Goal: Check status

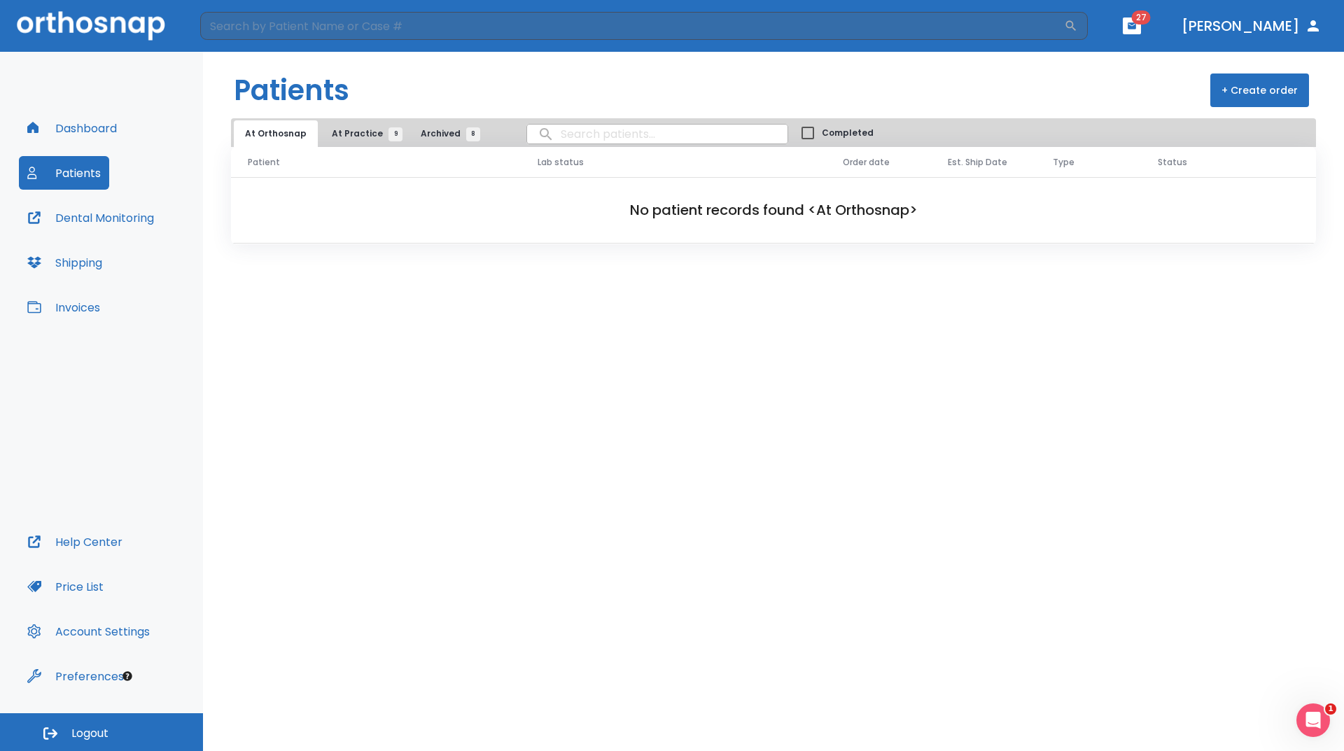
click at [350, 131] on span "At Practice 9" at bounding box center [364, 133] width 64 height 13
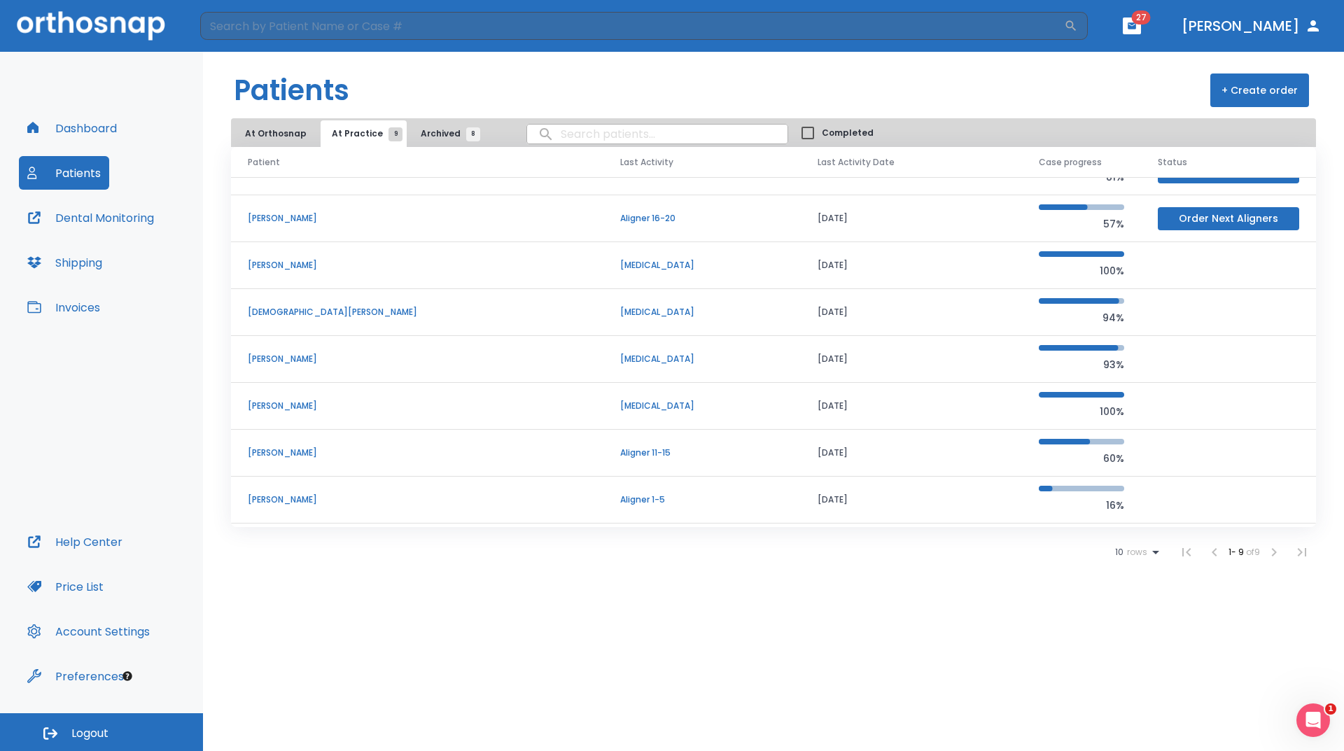
scroll to position [73, 0]
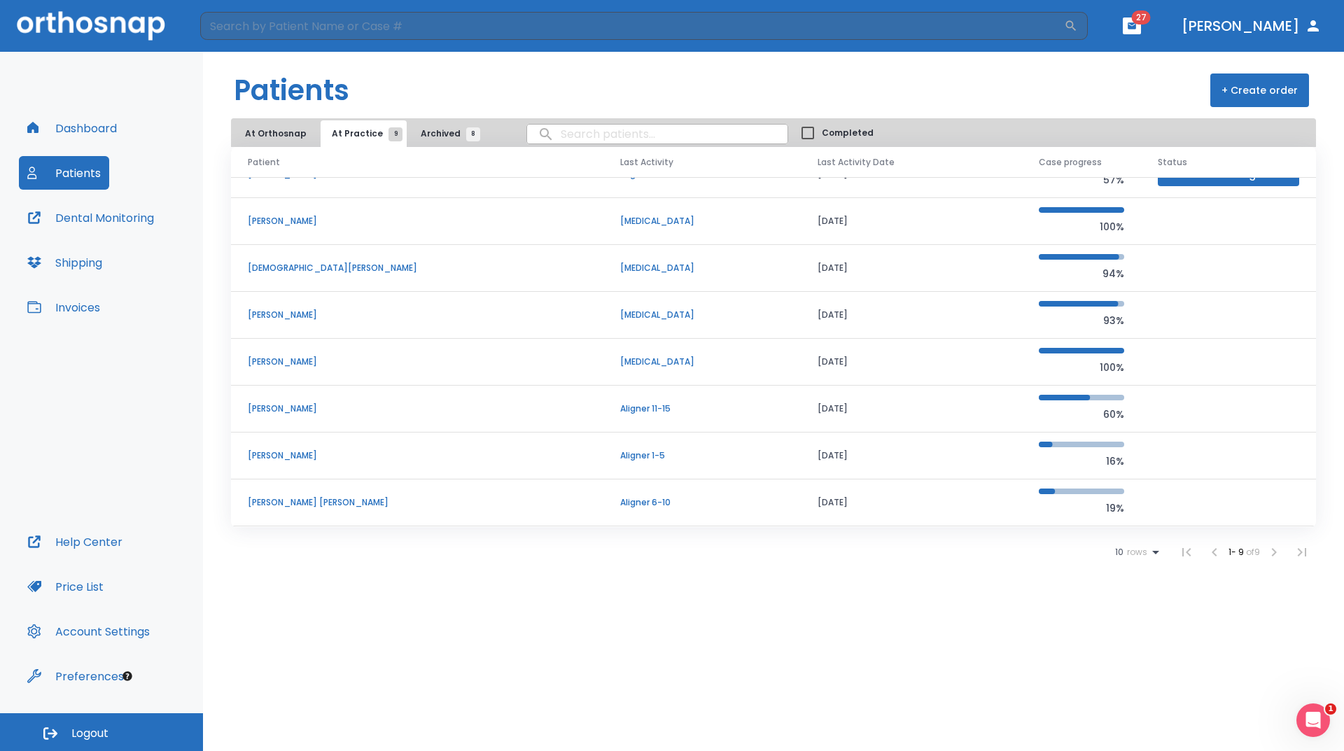
click at [327, 502] on p "[PERSON_NAME] [PERSON_NAME]" at bounding box center [417, 502] width 339 height 13
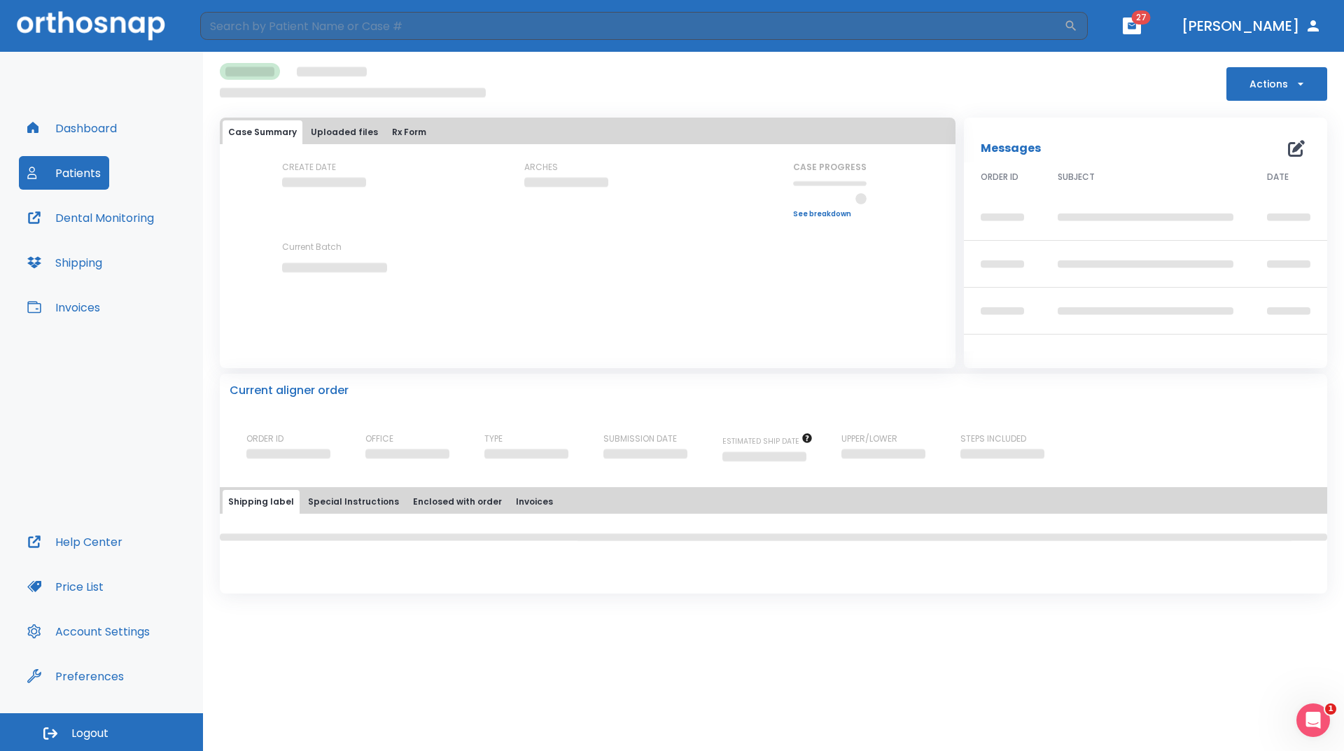
click at [850, 328] on div "Case Summary Uploaded files Rx Form CREATE DATE ARCHES CASE PROGRESS Upper prog…" at bounding box center [588, 229] width 736 height 222
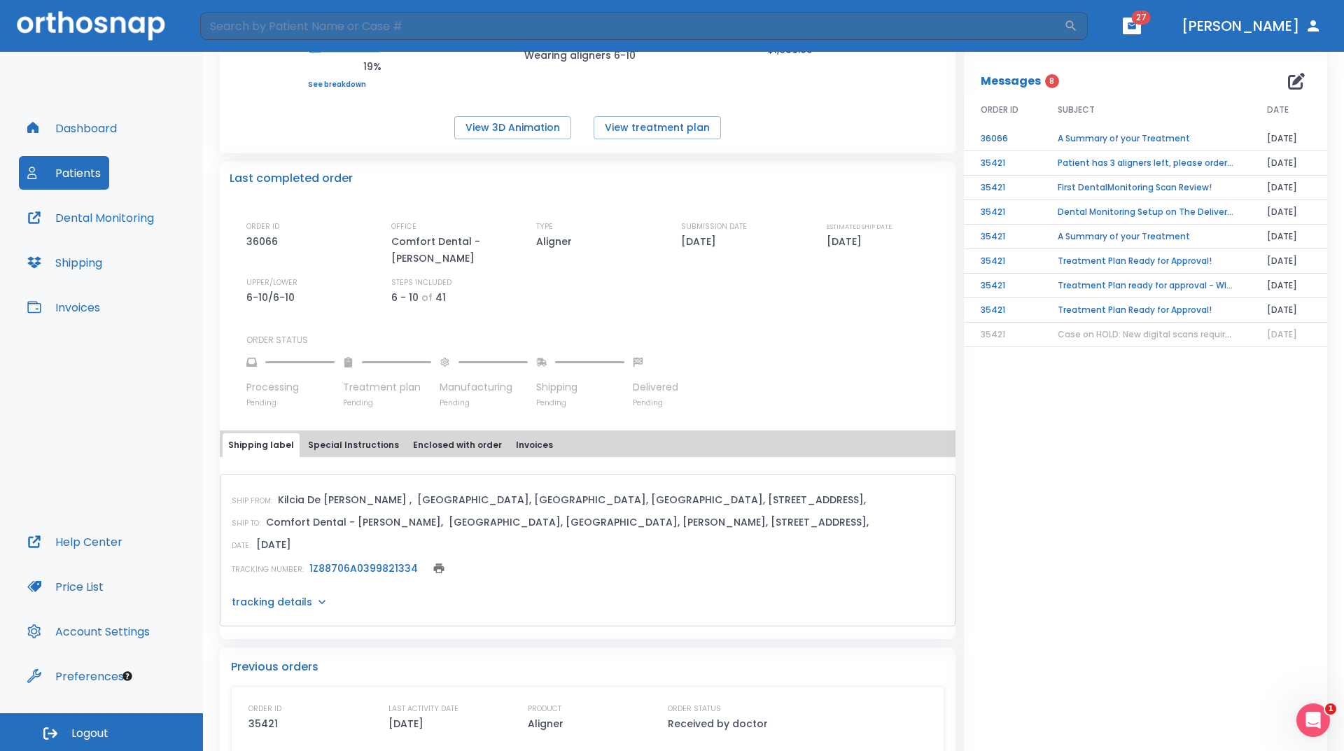
scroll to position [233, 0]
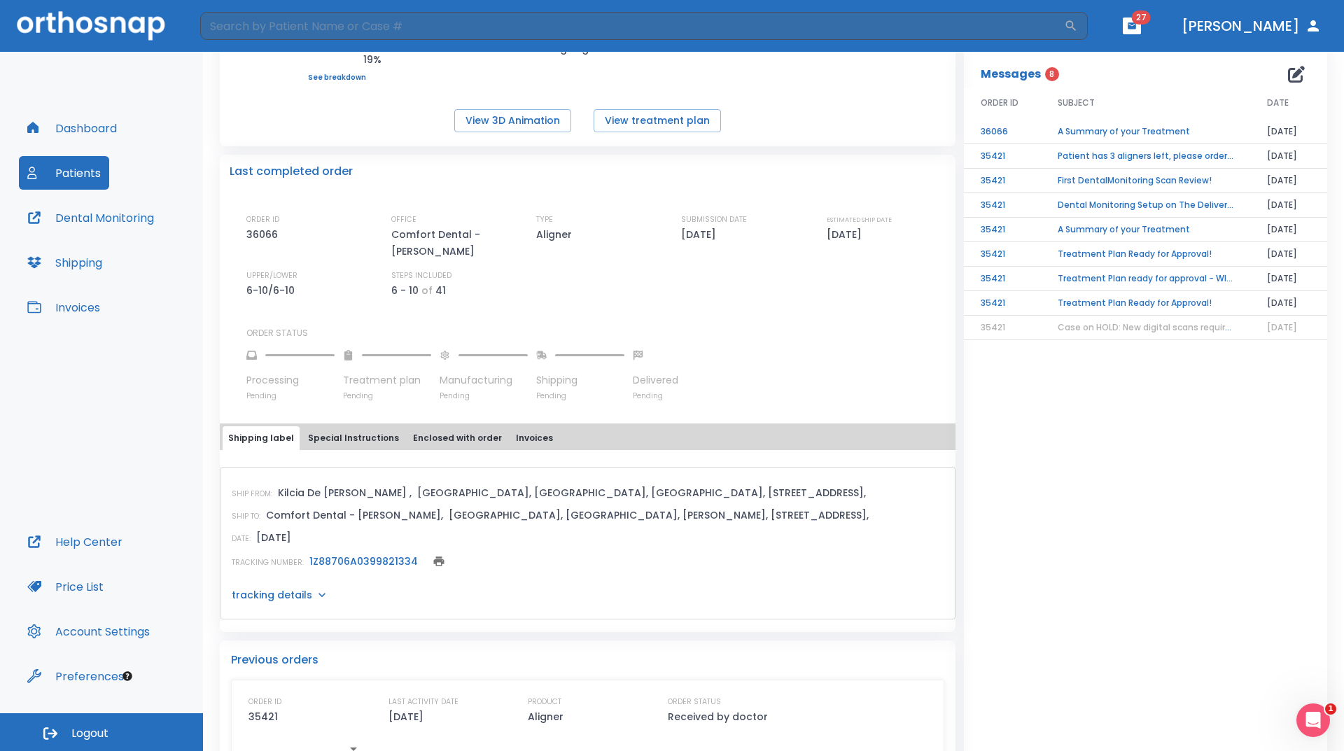
click at [367, 557] on link "1Z88706A0399821334" at bounding box center [363, 561] width 108 height 14
